Goal: Transaction & Acquisition: Purchase product/service

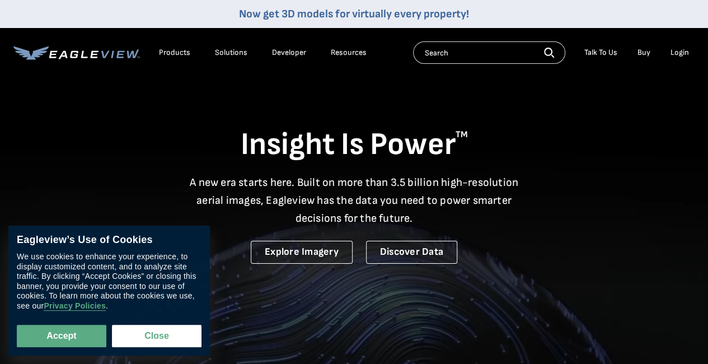
click at [677, 52] on div "Login" at bounding box center [679, 53] width 18 height 10
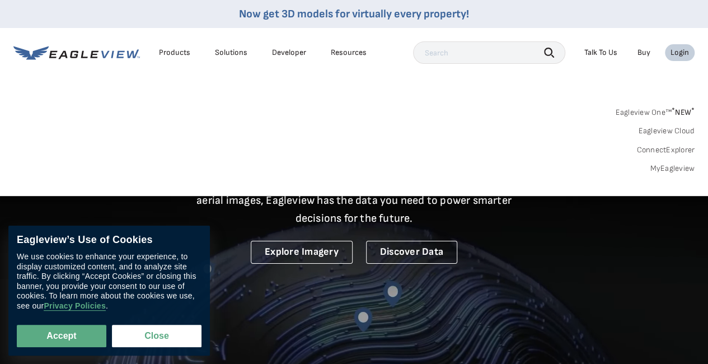
click at [662, 166] on link "MyEagleview" at bounding box center [671, 168] width 45 height 10
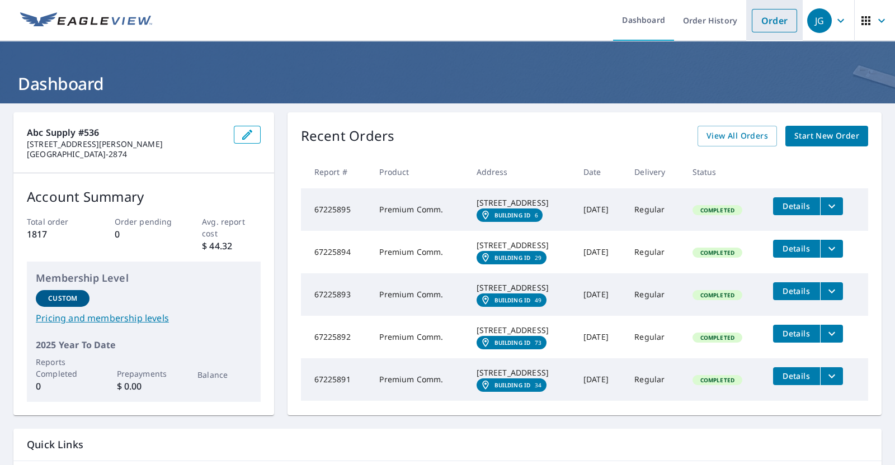
click at [753, 17] on link "Order" at bounding box center [774, 20] width 45 height 23
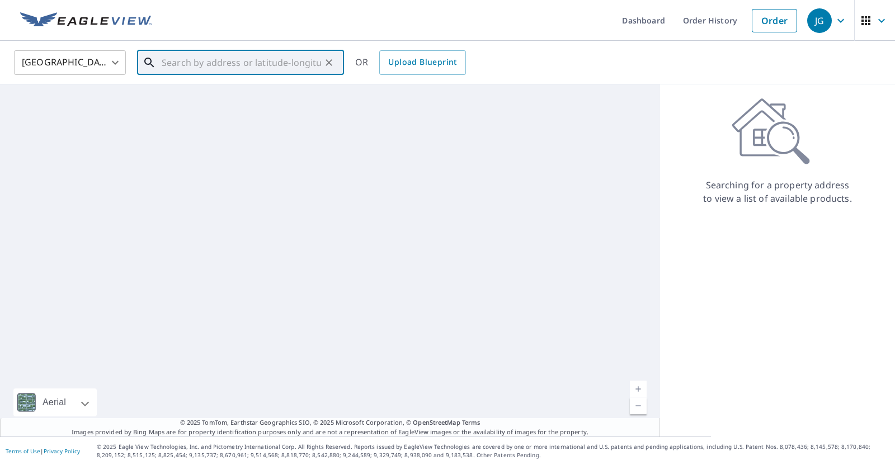
click at [220, 65] on input "text" at bounding box center [241, 62] width 159 height 31
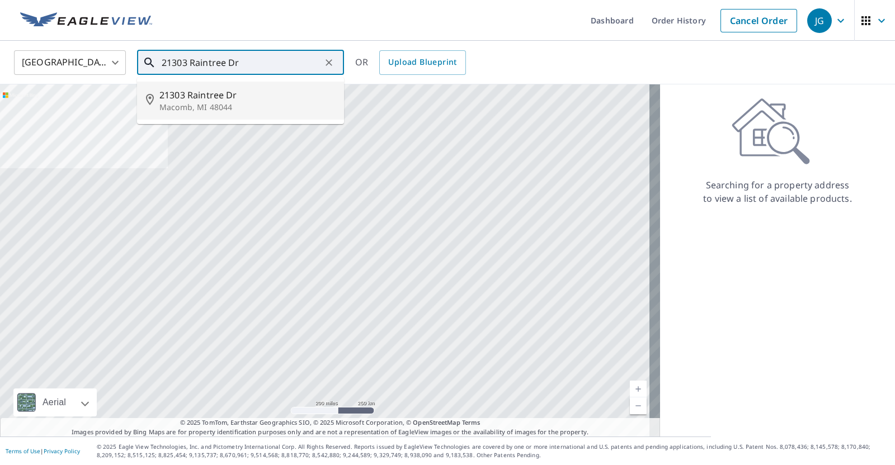
click at [201, 97] on span "21303 Raintree Dr" at bounding box center [247, 94] width 176 height 13
type input "21303 Raintree Dr Macomb, MI 48044"
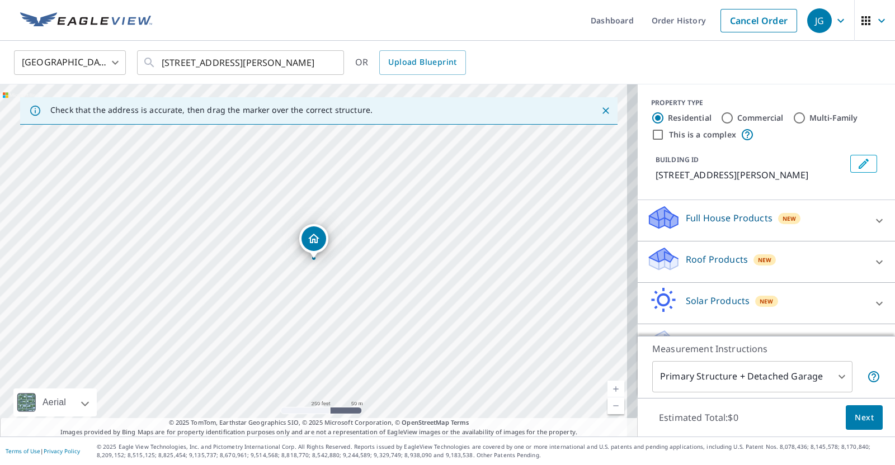
click at [705, 249] on div "Roof Products New" at bounding box center [756, 262] width 219 height 32
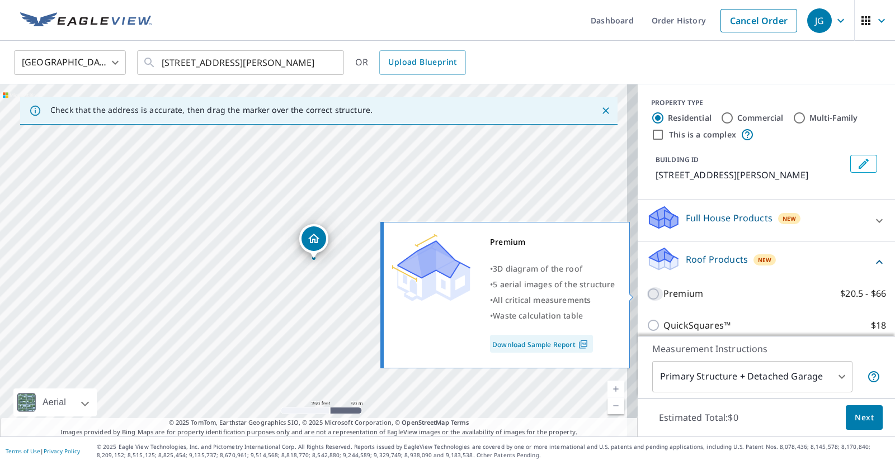
click at [647, 295] on input "Premium $20.5 - $66" at bounding box center [655, 293] width 17 height 13
checkbox input "true"
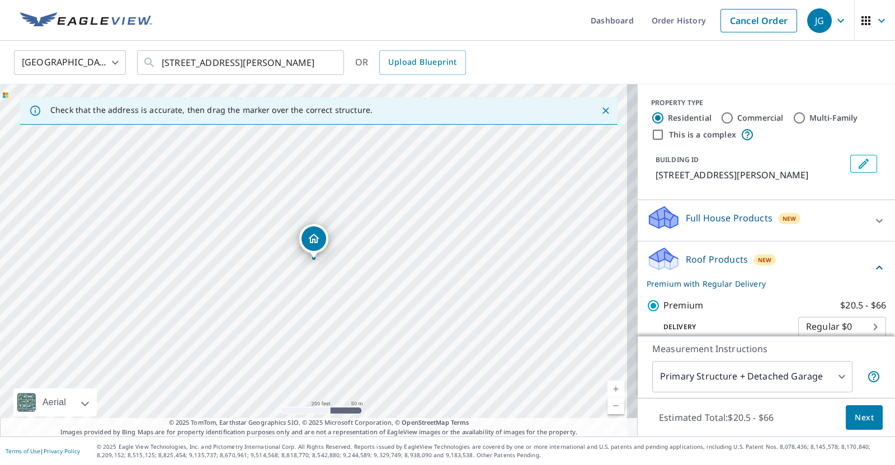
click at [861, 414] on span "Next" at bounding box center [864, 418] width 19 height 14
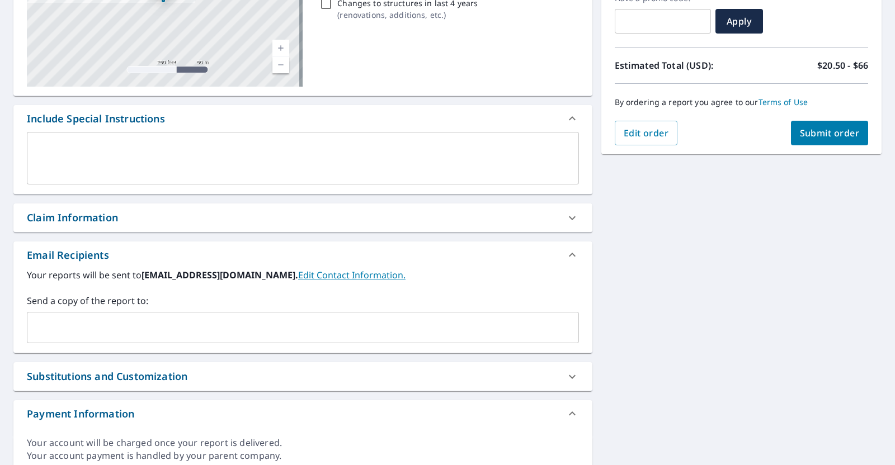
scroll to position [212, 0]
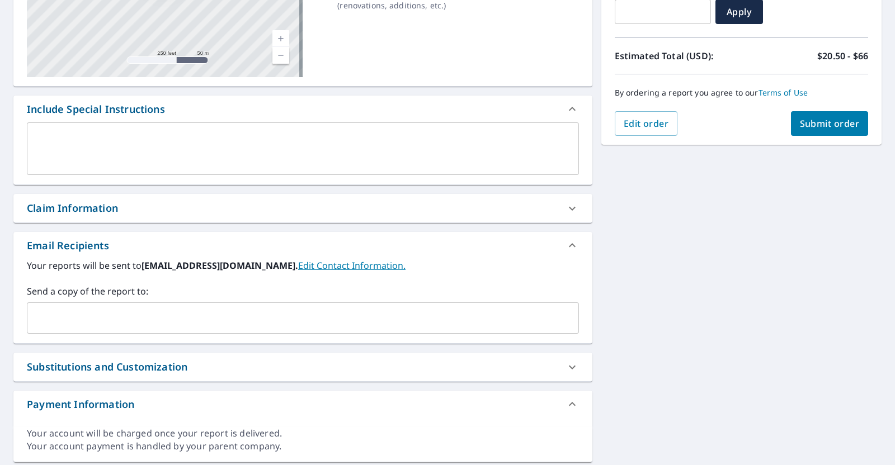
click at [112, 312] on input "text" at bounding box center [294, 318] width 525 height 21
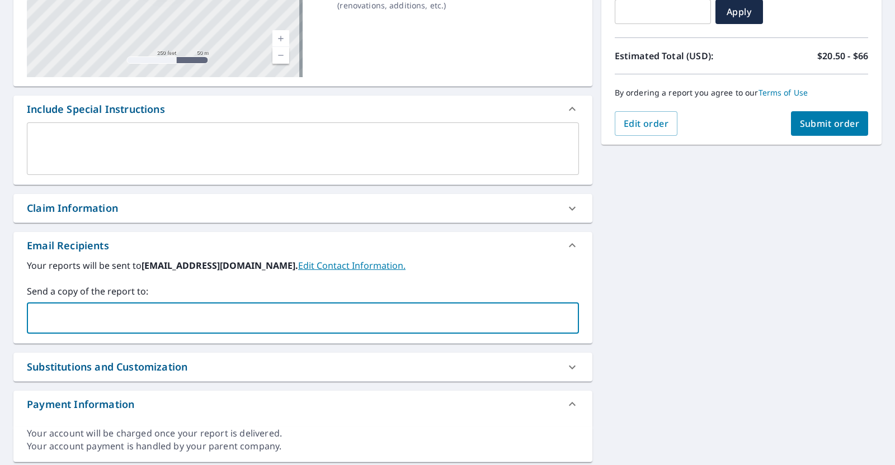
type input "chris.goins@abcsupply.com"
click at [805, 131] on button "Submit order" at bounding box center [830, 123] width 78 height 25
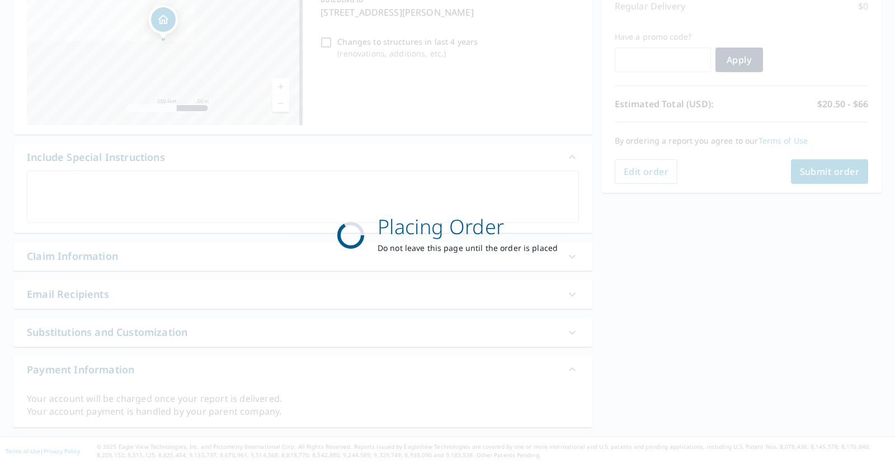
scroll to position [163, 0]
